Goal: Find contact information: Find contact information

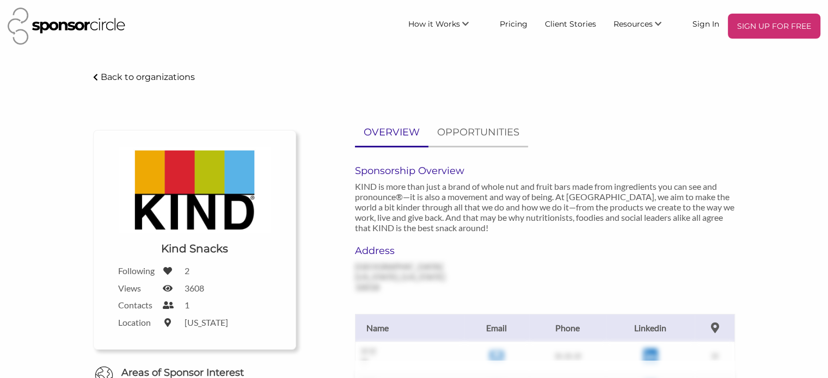
click at [496, 263] on div "Address [STREET_ADDRESS][US_STATE][US_STATE]" at bounding box center [545, 268] width 397 height 47
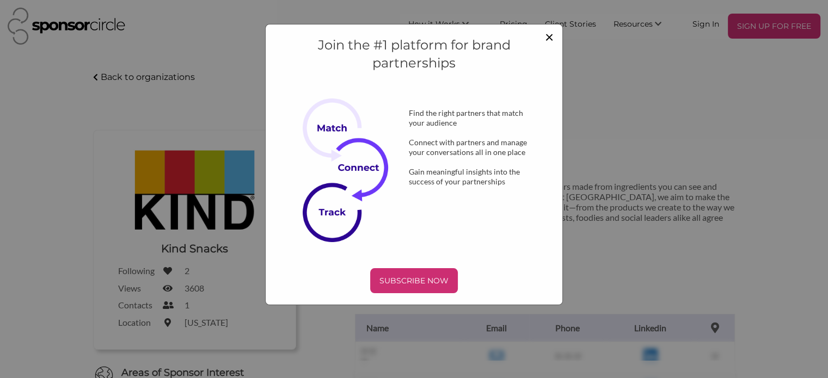
click at [549, 36] on span "×" at bounding box center [549, 36] width 9 height 19
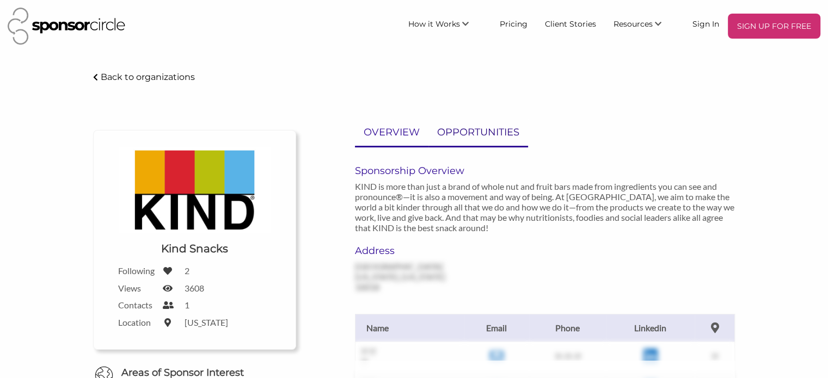
click at [477, 125] on p "OPPORTUNITIES" at bounding box center [478, 133] width 82 height 16
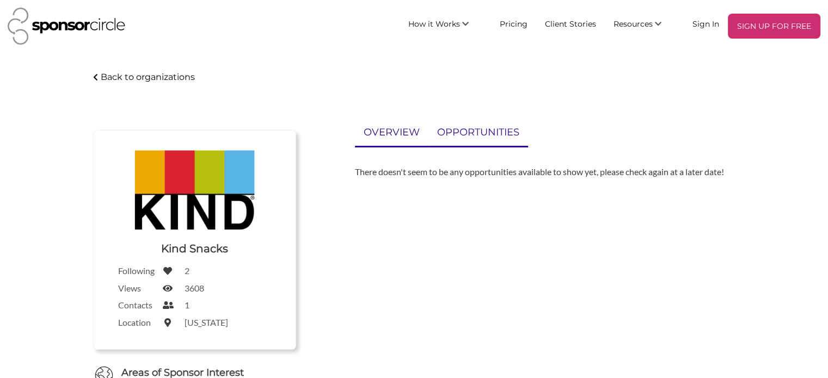
click at [391, 136] on p "OVERVIEW" at bounding box center [392, 133] width 56 height 16
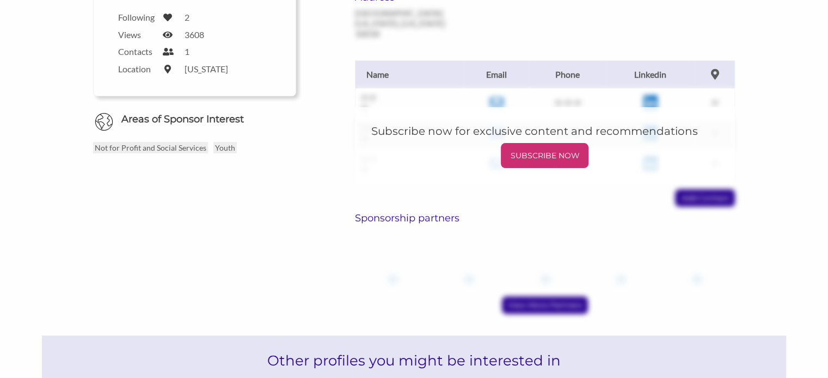
scroll to position [508, 0]
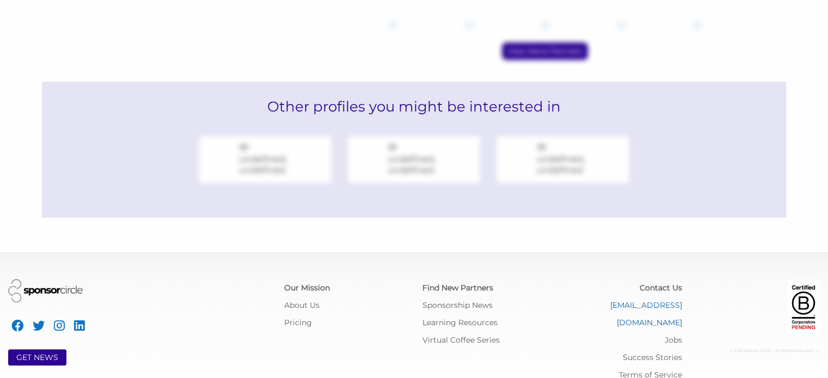
click at [623, 305] on link "[EMAIL_ADDRESS][DOMAIN_NAME]" at bounding box center [646, 313] width 72 height 27
click at [620, 305] on link "[EMAIL_ADDRESS][DOMAIN_NAME]" at bounding box center [646, 313] width 72 height 27
click at [638, 305] on link "[EMAIL_ADDRESS][DOMAIN_NAME]" at bounding box center [646, 313] width 72 height 27
drag, startPoint x: 586, startPoint y: 299, endPoint x: 682, endPoint y: 302, distance: 95.8
click at [682, 302] on div "Contact Us [EMAIL_ADDRESS][DOMAIN_NAME] Jobs Success Stories Terms of Service" at bounding box center [621, 331] width 138 height 105
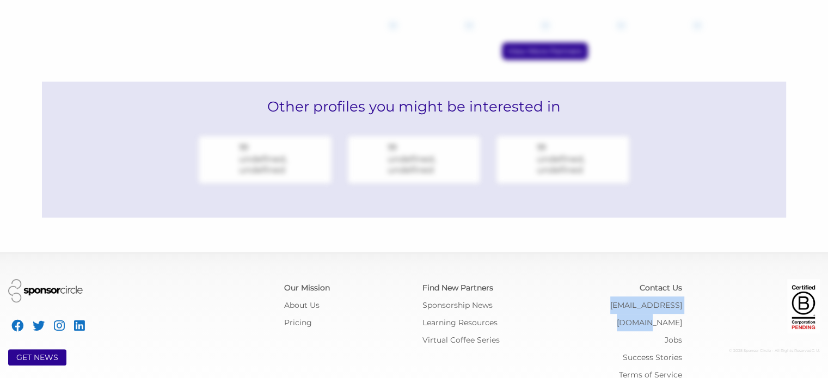
copy link "[EMAIL_ADDRESS][DOMAIN_NAME]"
